Goal: Use online tool/utility: Utilize a website feature to perform a specific function

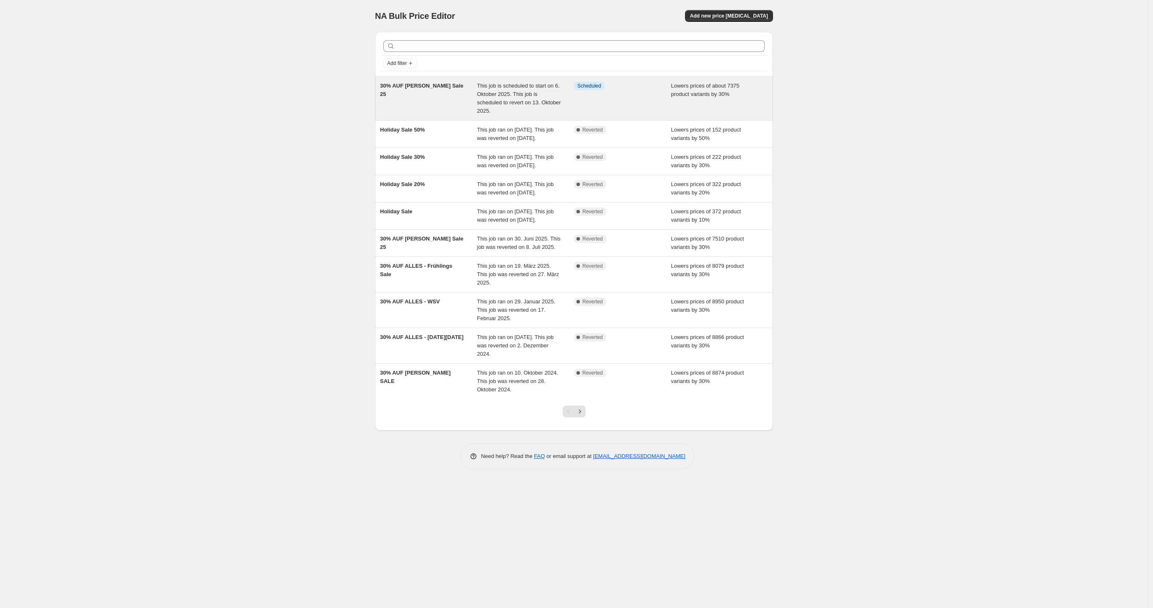
click at [437, 90] on div "30% AUF [PERSON_NAME] Sale 25" at bounding box center [428, 99] width 97 height 34
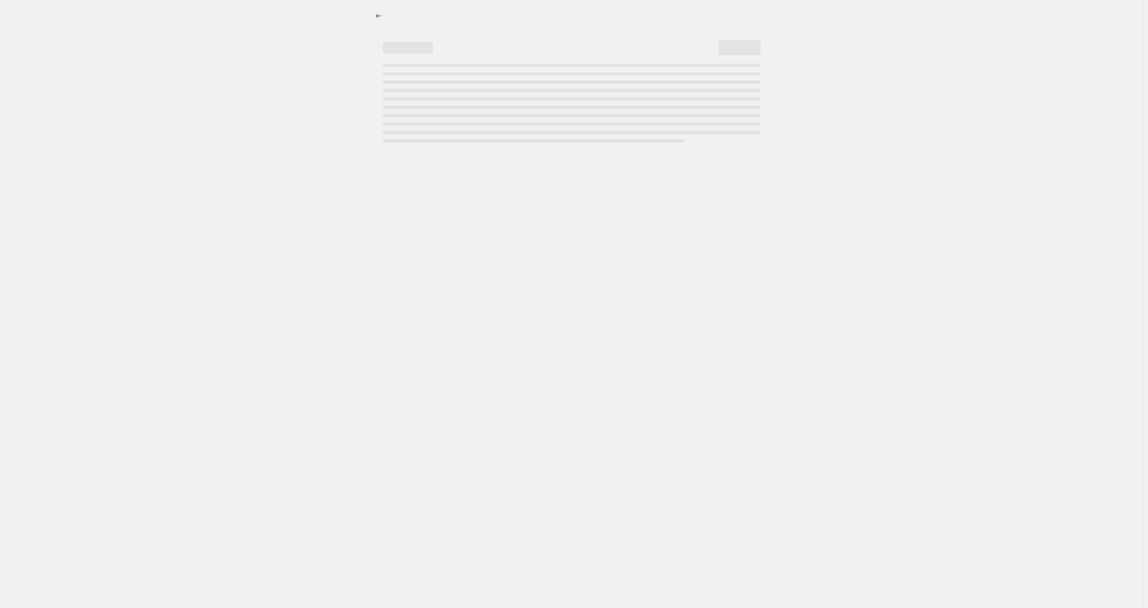
select select "percentage"
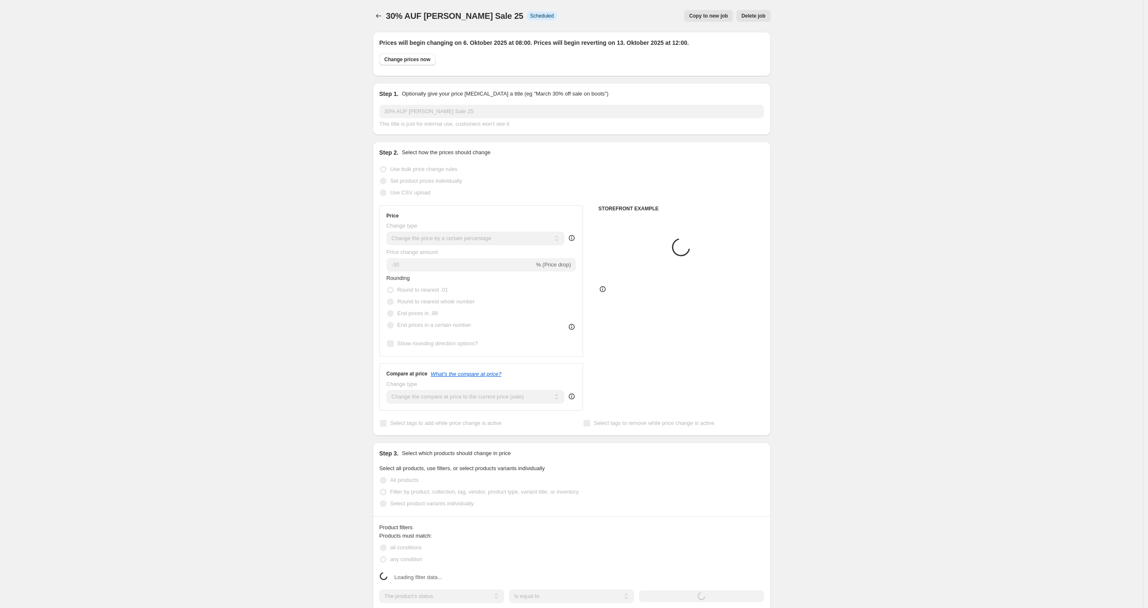
select select "collection"
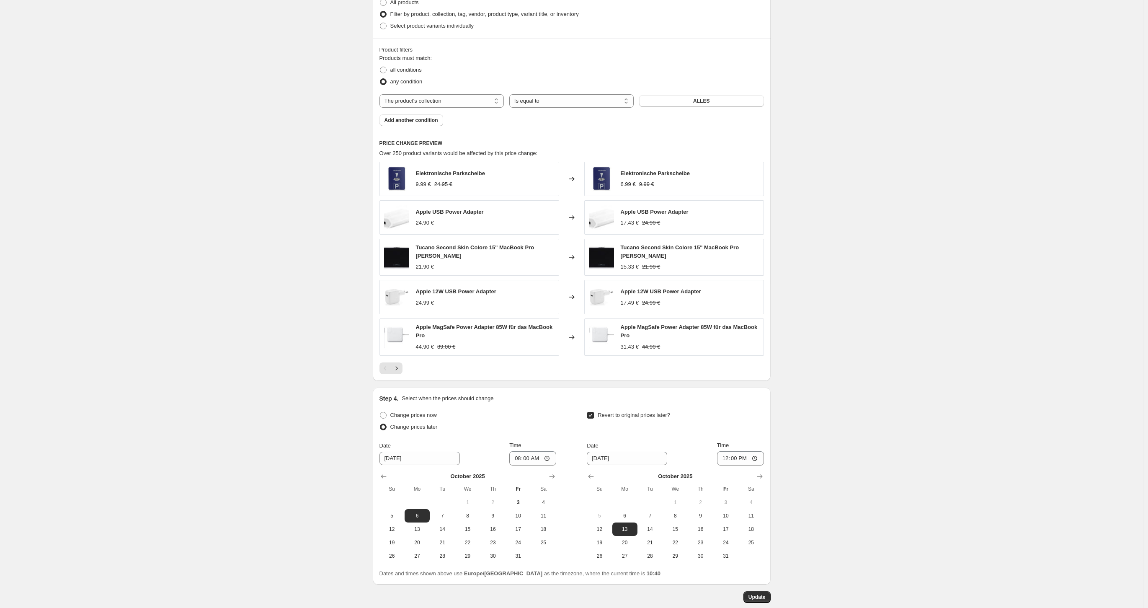
scroll to position [524, 0]
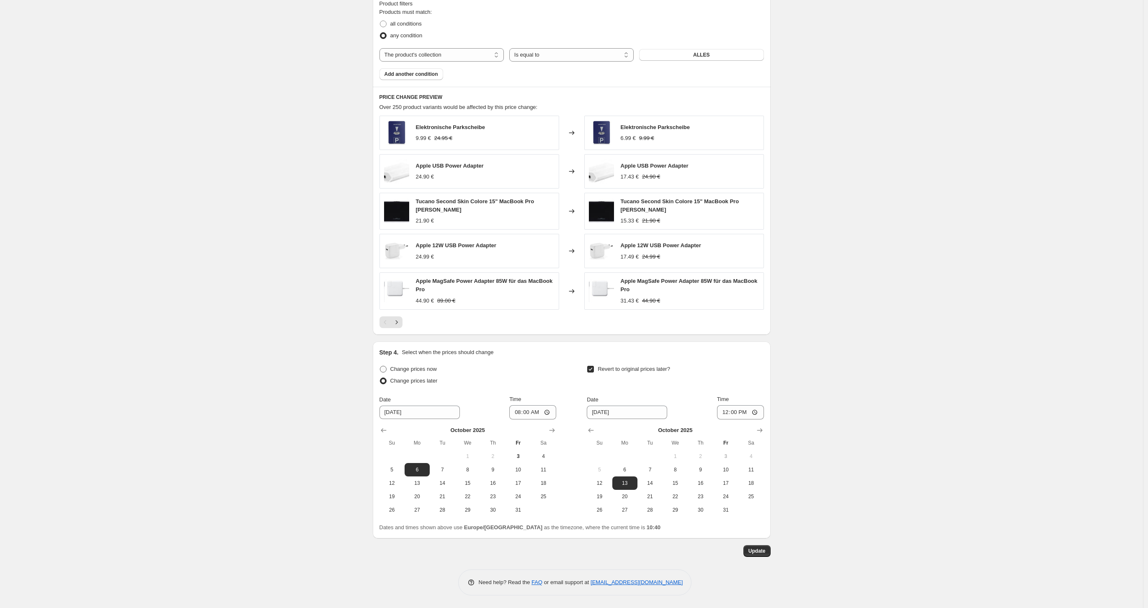
click at [387, 369] on span at bounding box center [383, 369] width 7 height 7
click at [380, 366] on input "Change prices now" at bounding box center [380, 366] width 0 height 0
radio input "true"
click at [758, 550] on span "Update" at bounding box center [756, 550] width 17 height 7
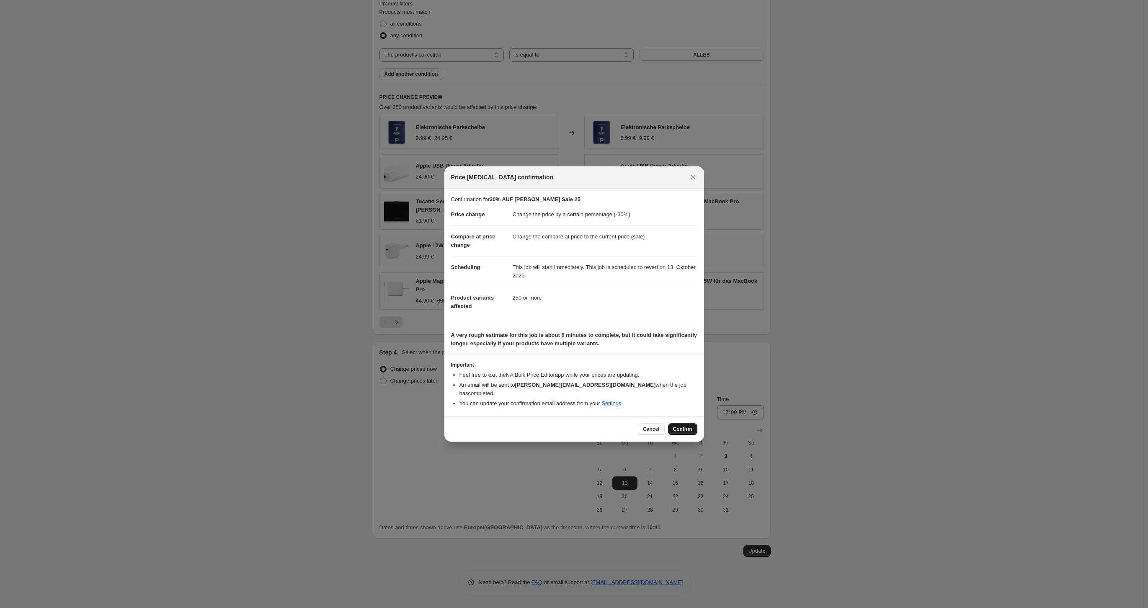
click at [688, 426] on span "Confirm" at bounding box center [682, 429] width 19 height 7
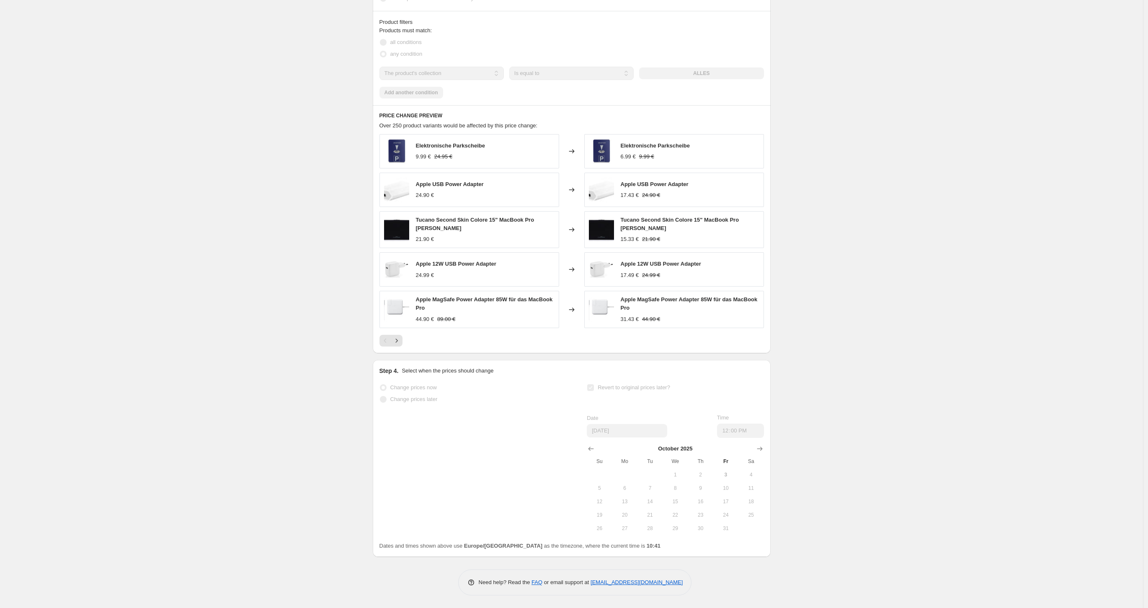
scroll to position [514, 0]
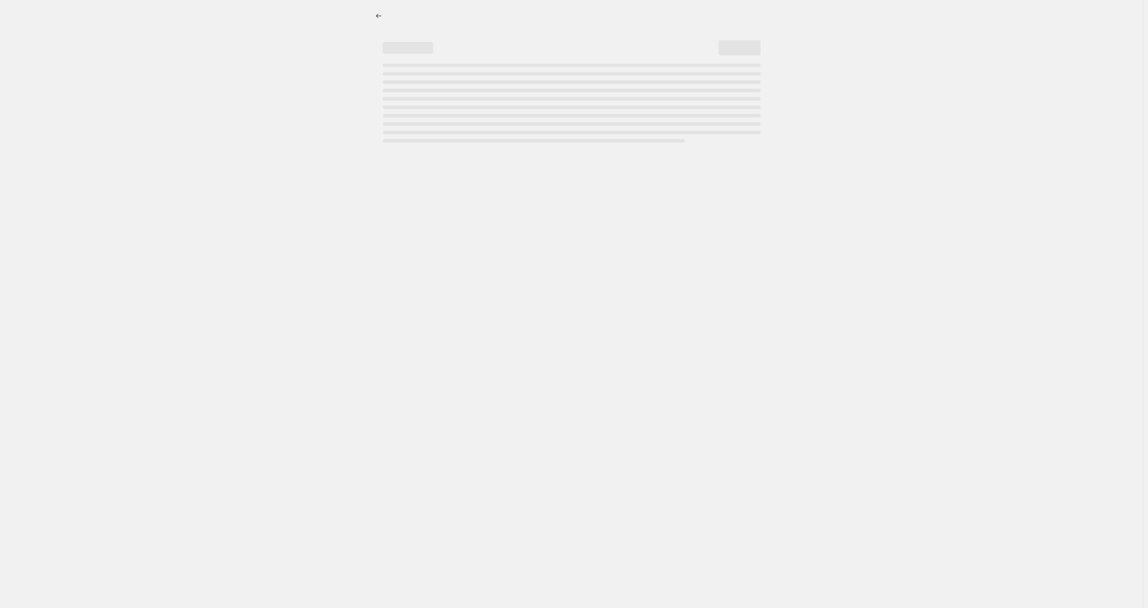
select select "percentage"
select select "collection"
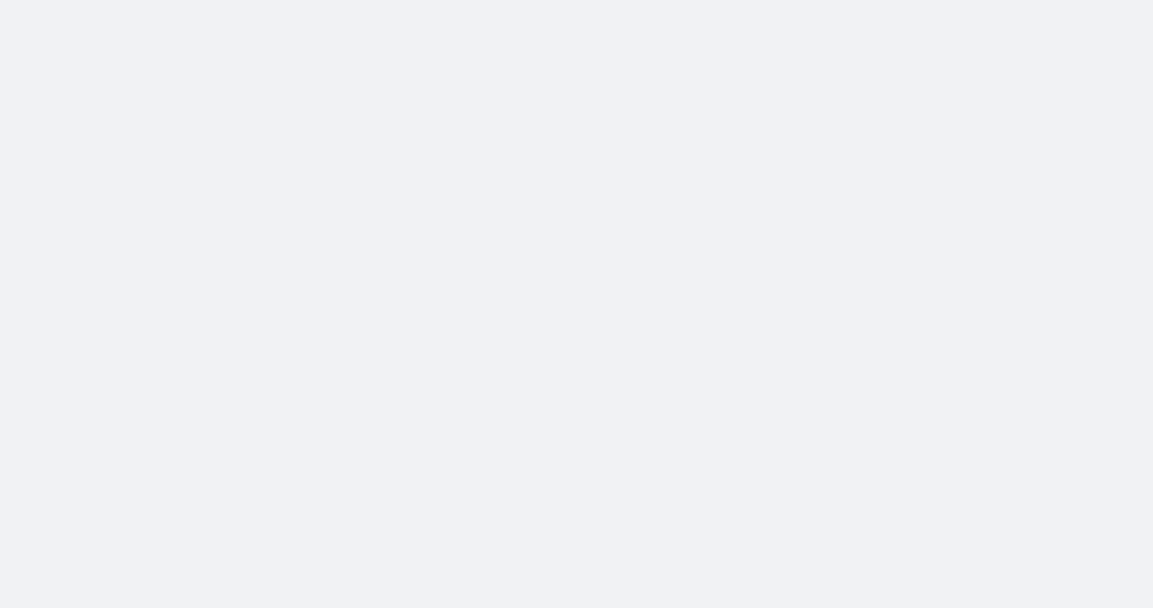
select select "percentage"
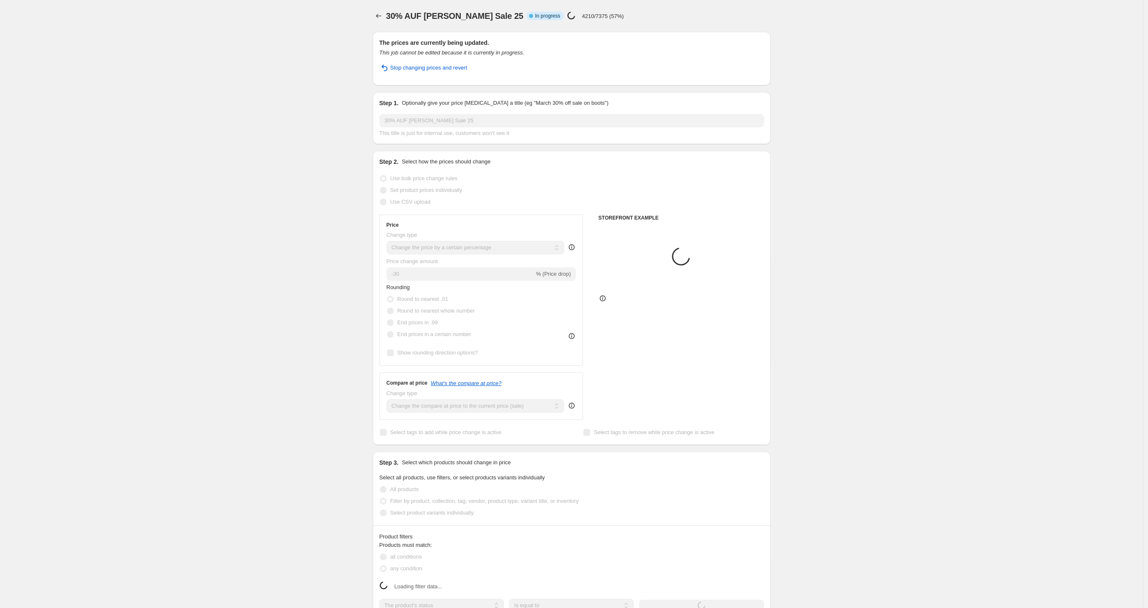
select select "collection"
